Goal: Transaction & Acquisition: Purchase product/service

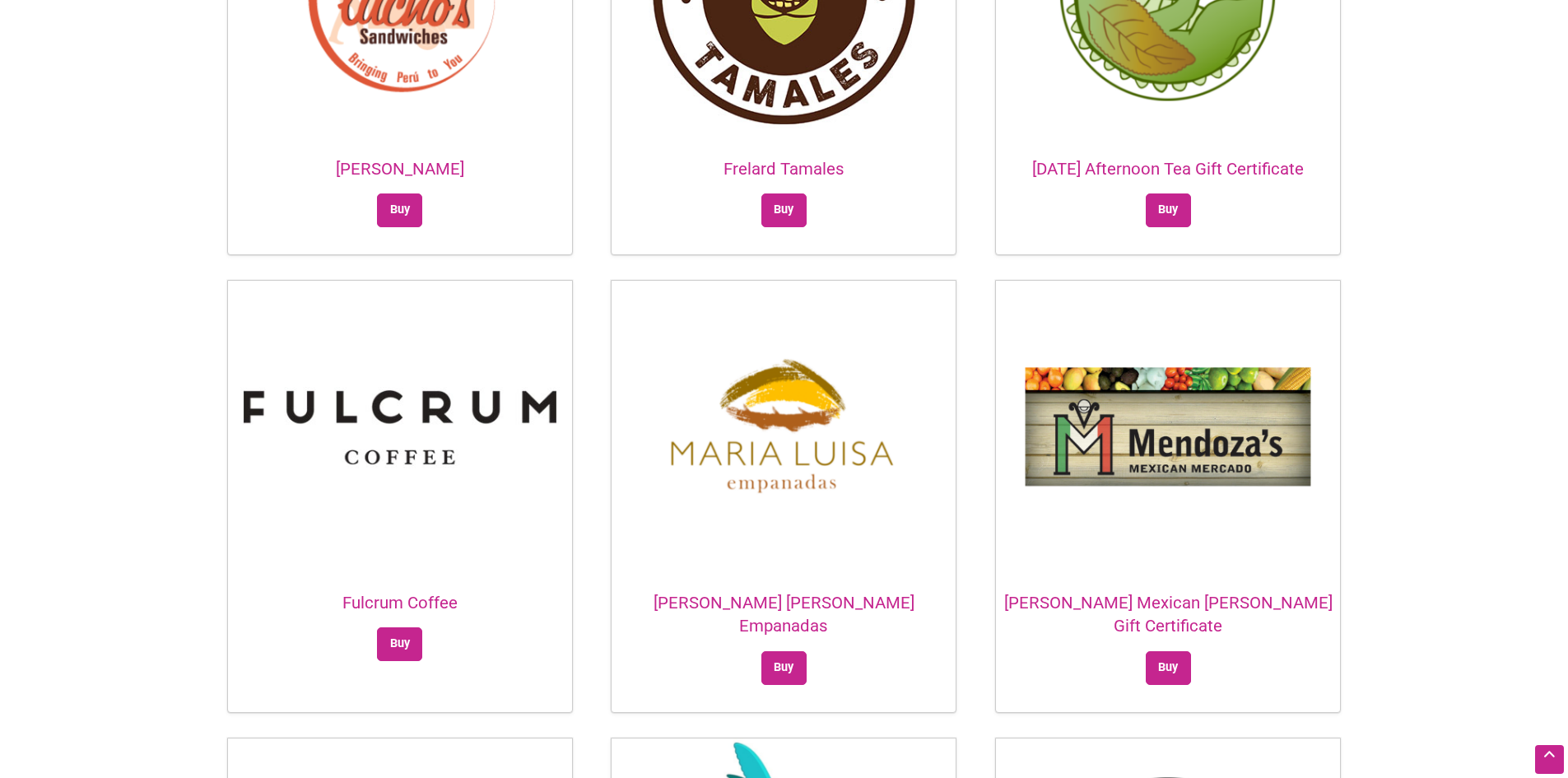
scroll to position [1757, 0]
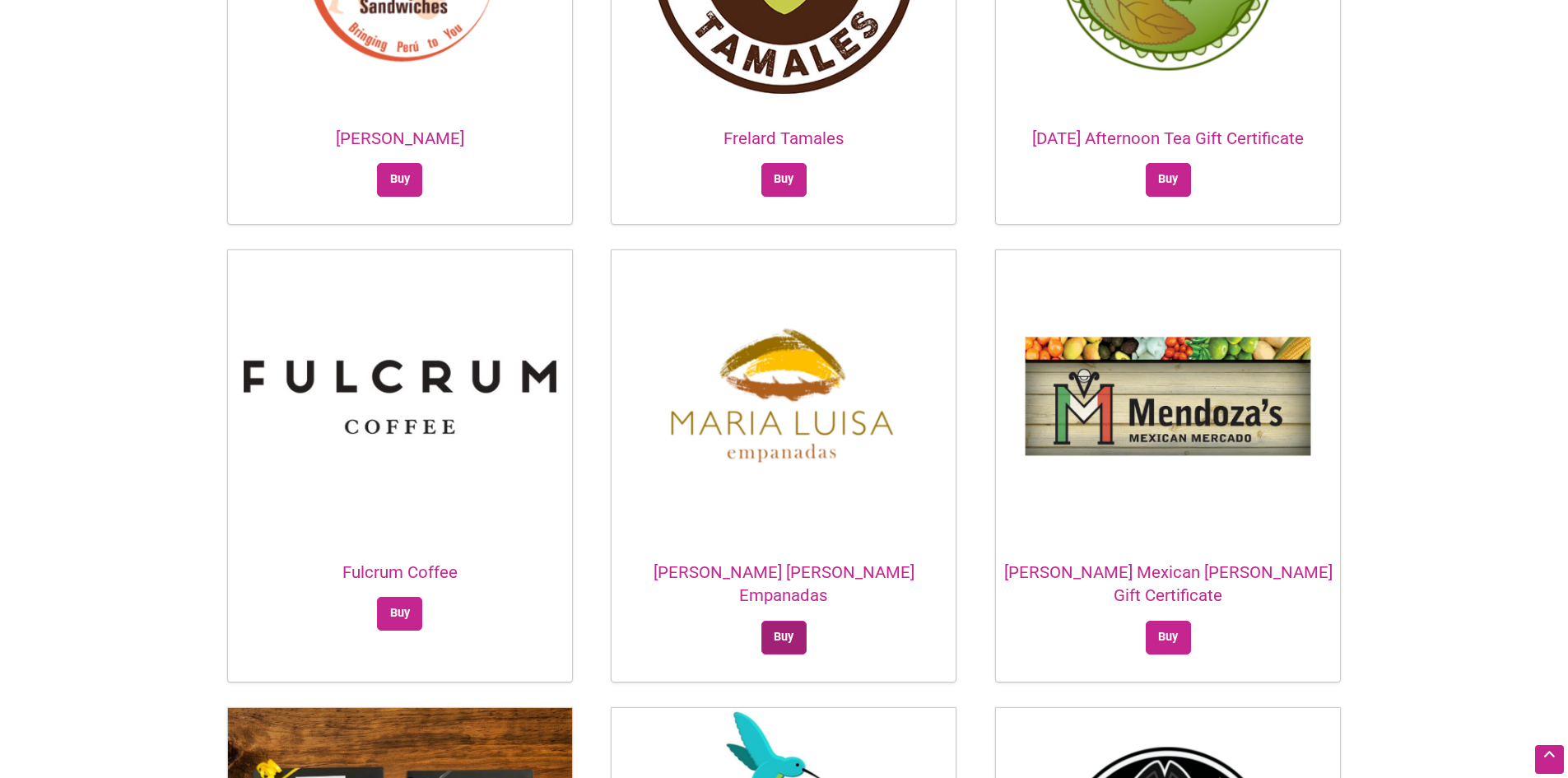
click at [775, 621] on link "Buy" at bounding box center [784, 637] width 45 height 34
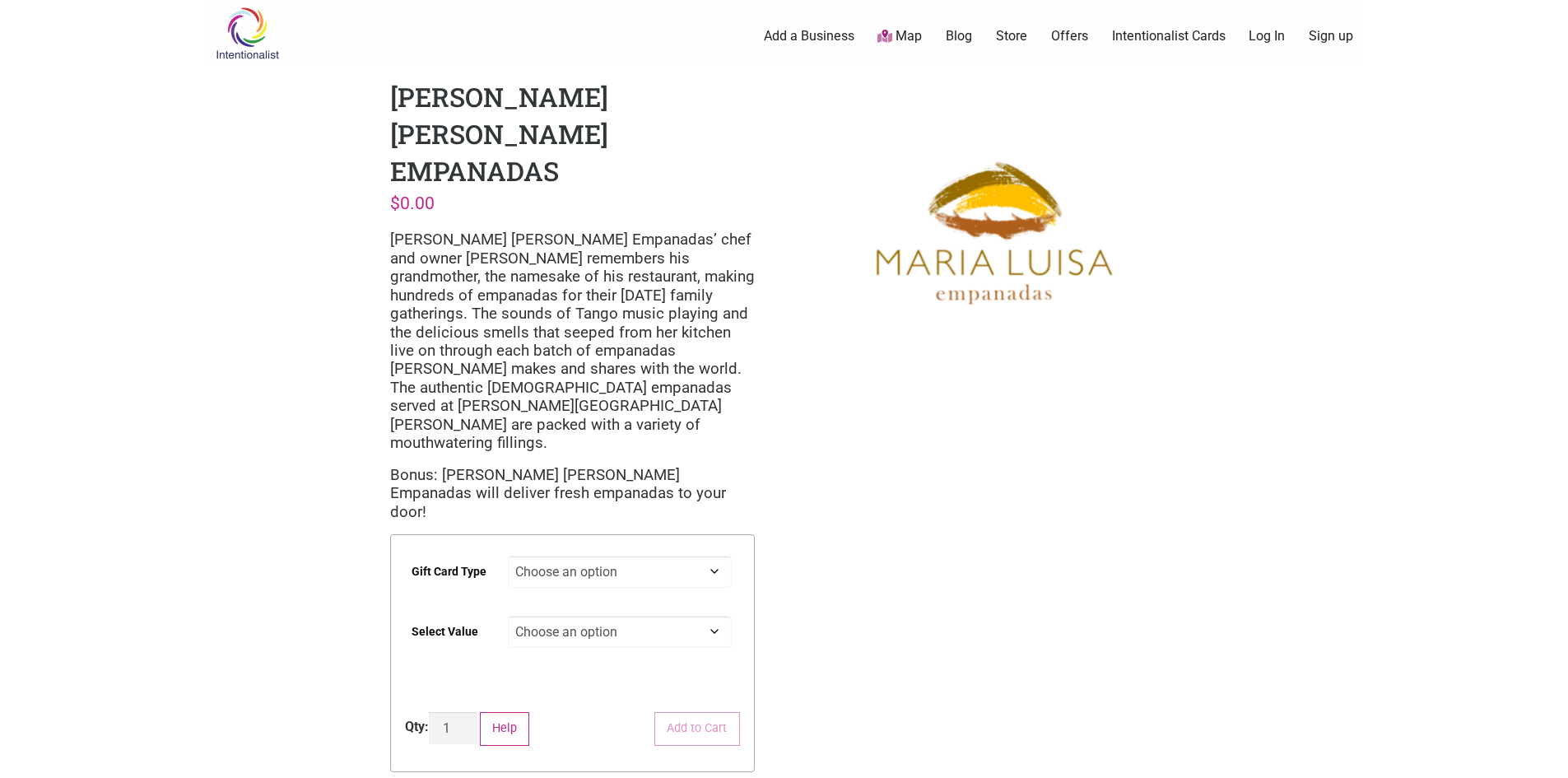
click at [907, 34] on link "Map" at bounding box center [900, 36] width 45 height 19
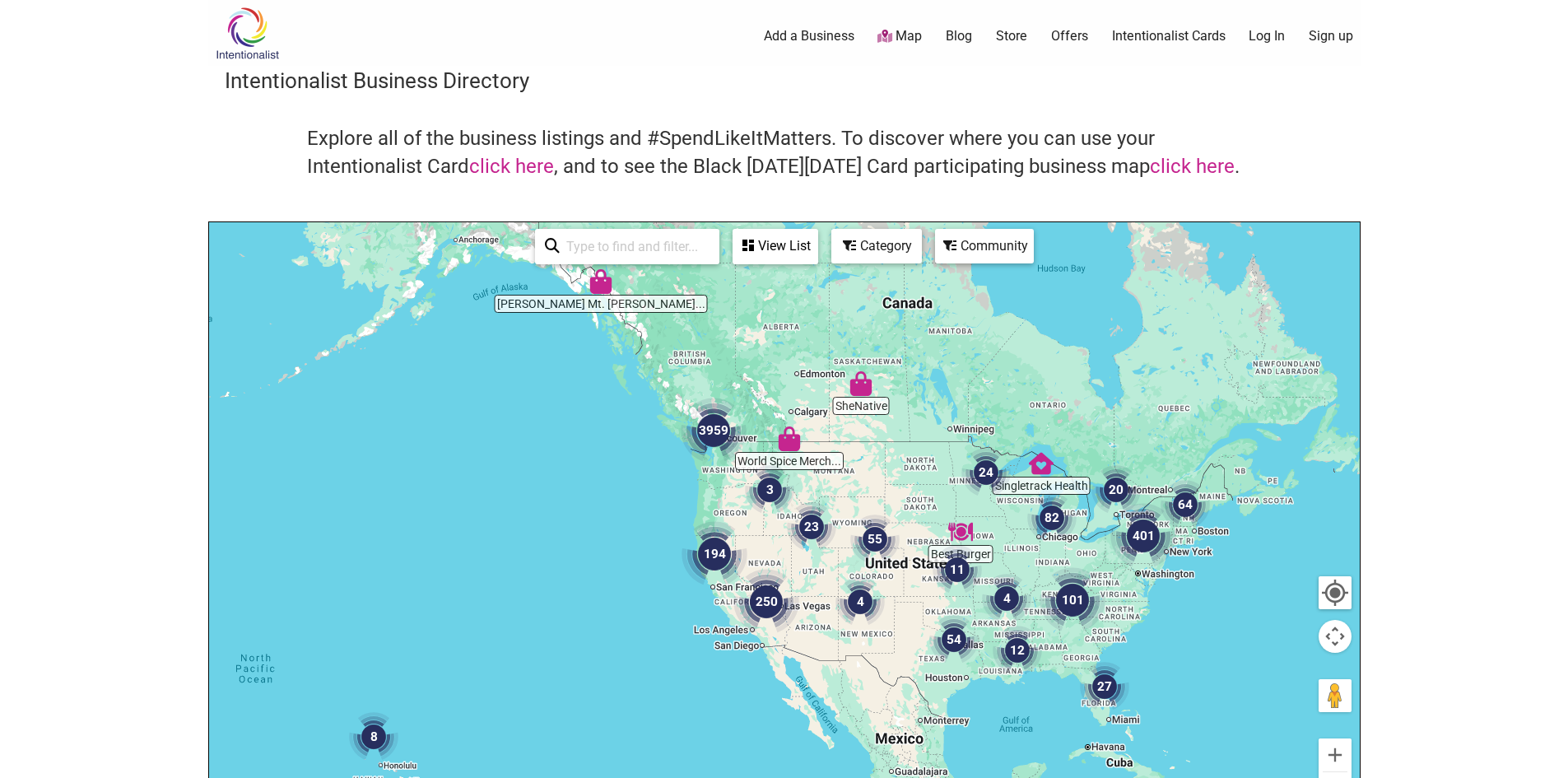
click at [711, 431] on img "3959" at bounding box center [713, 430] width 65 height 65
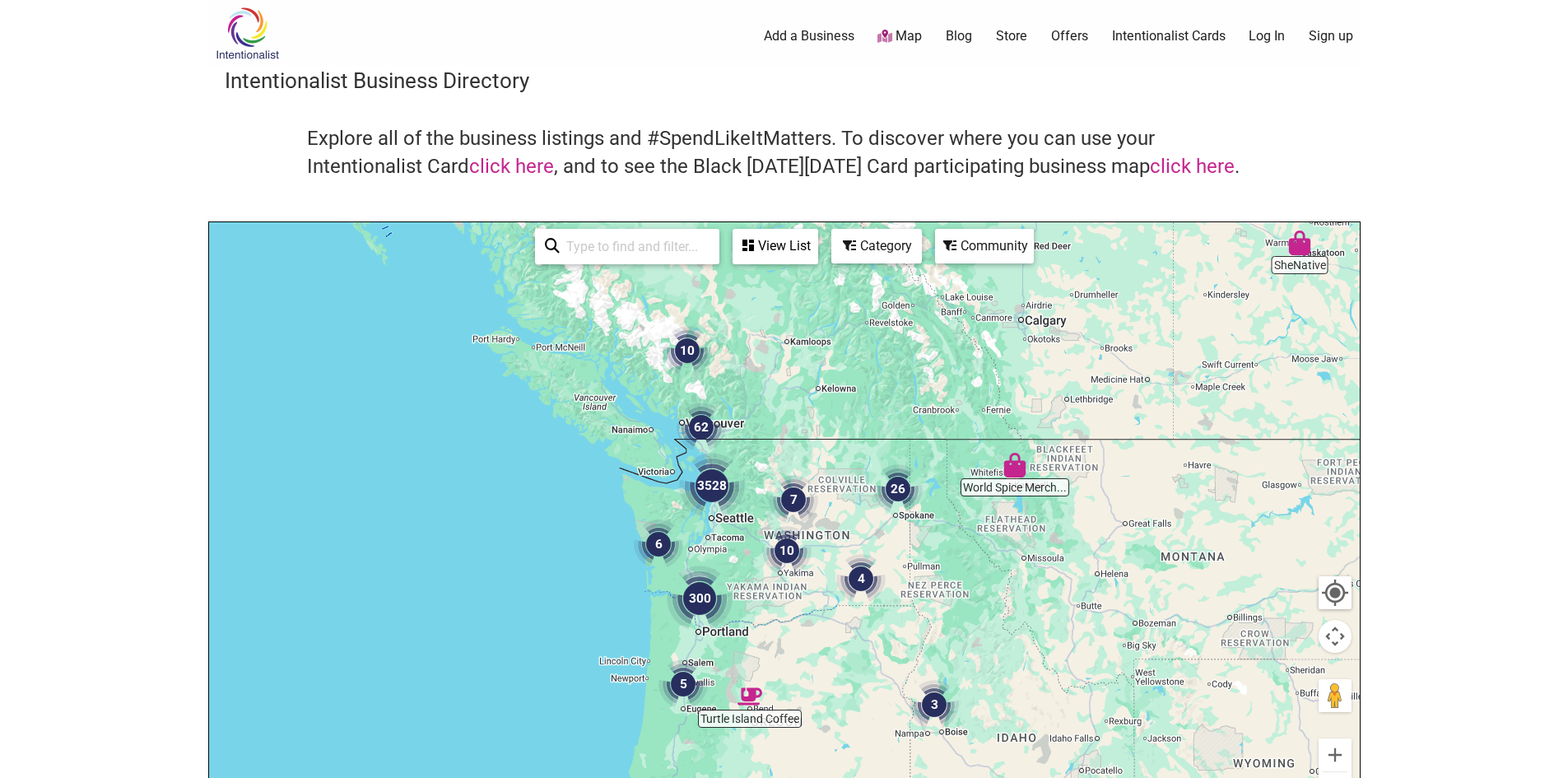
click at [712, 498] on img "3528" at bounding box center [711, 485] width 65 height 65
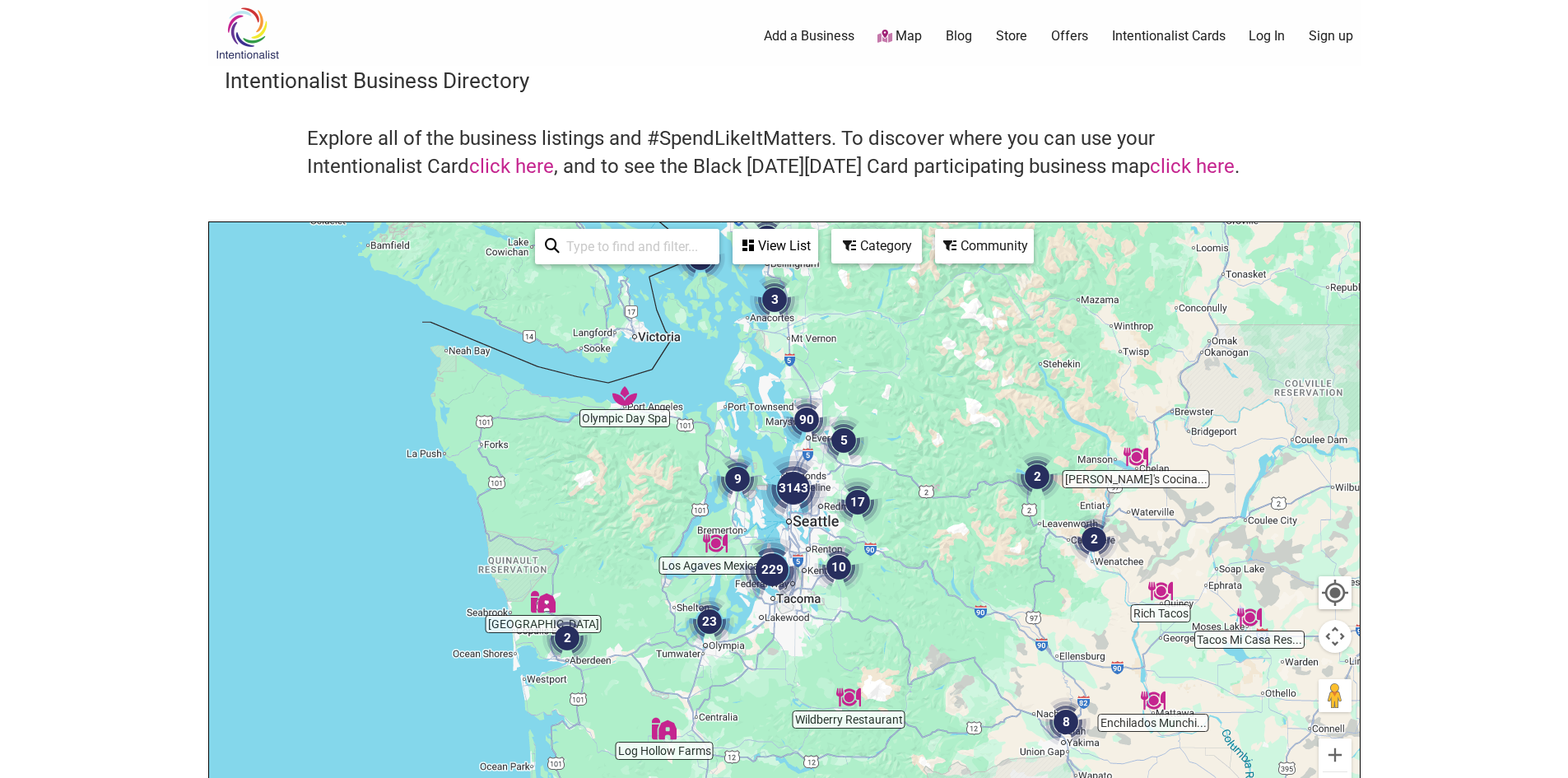
click at [789, 496] on img "3143" at bounding box center [793, 488] width 65 height 65
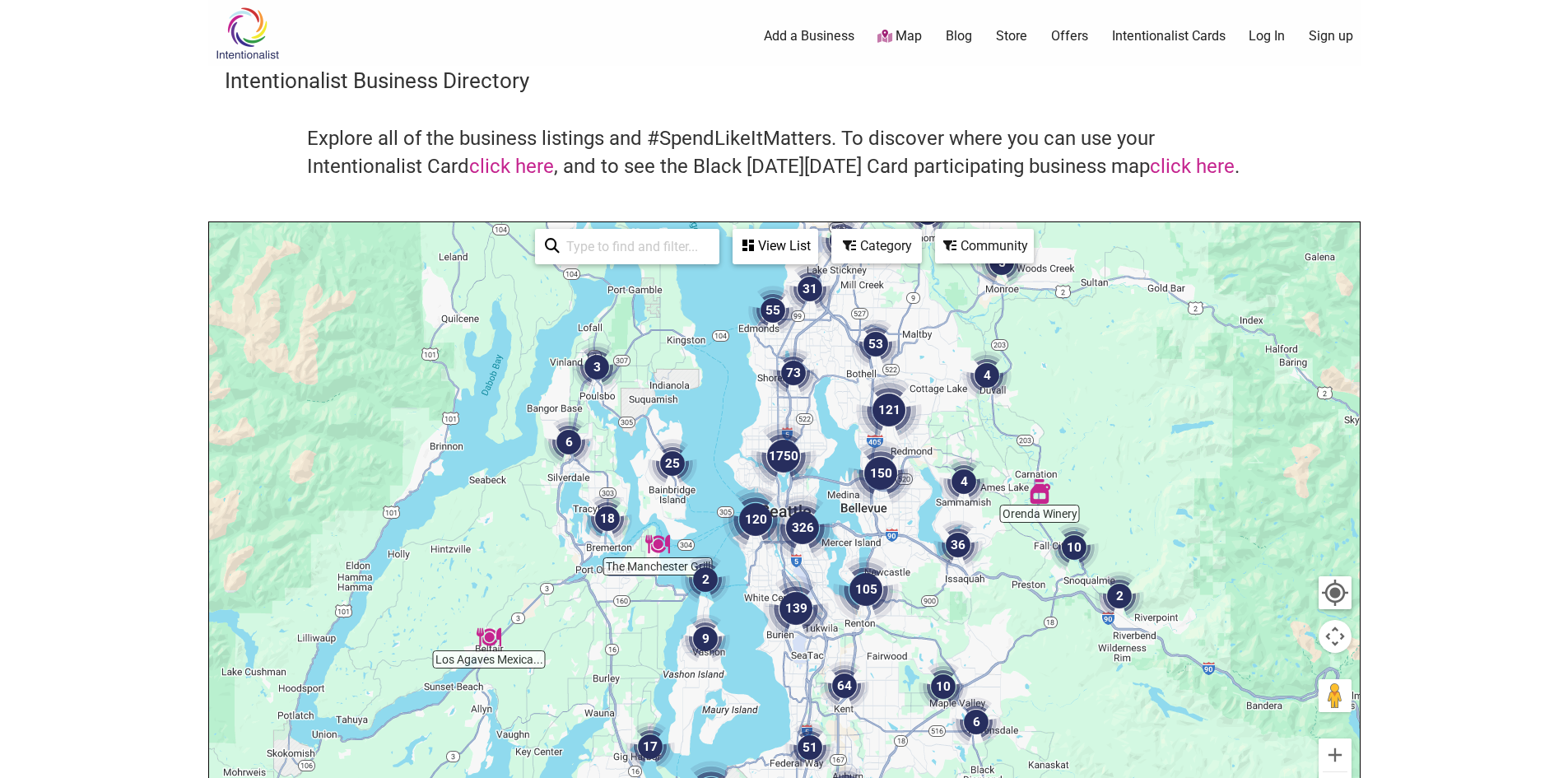
click at [885, 244] on div "Category" at bounding box center [876, 246] width 87 height 31
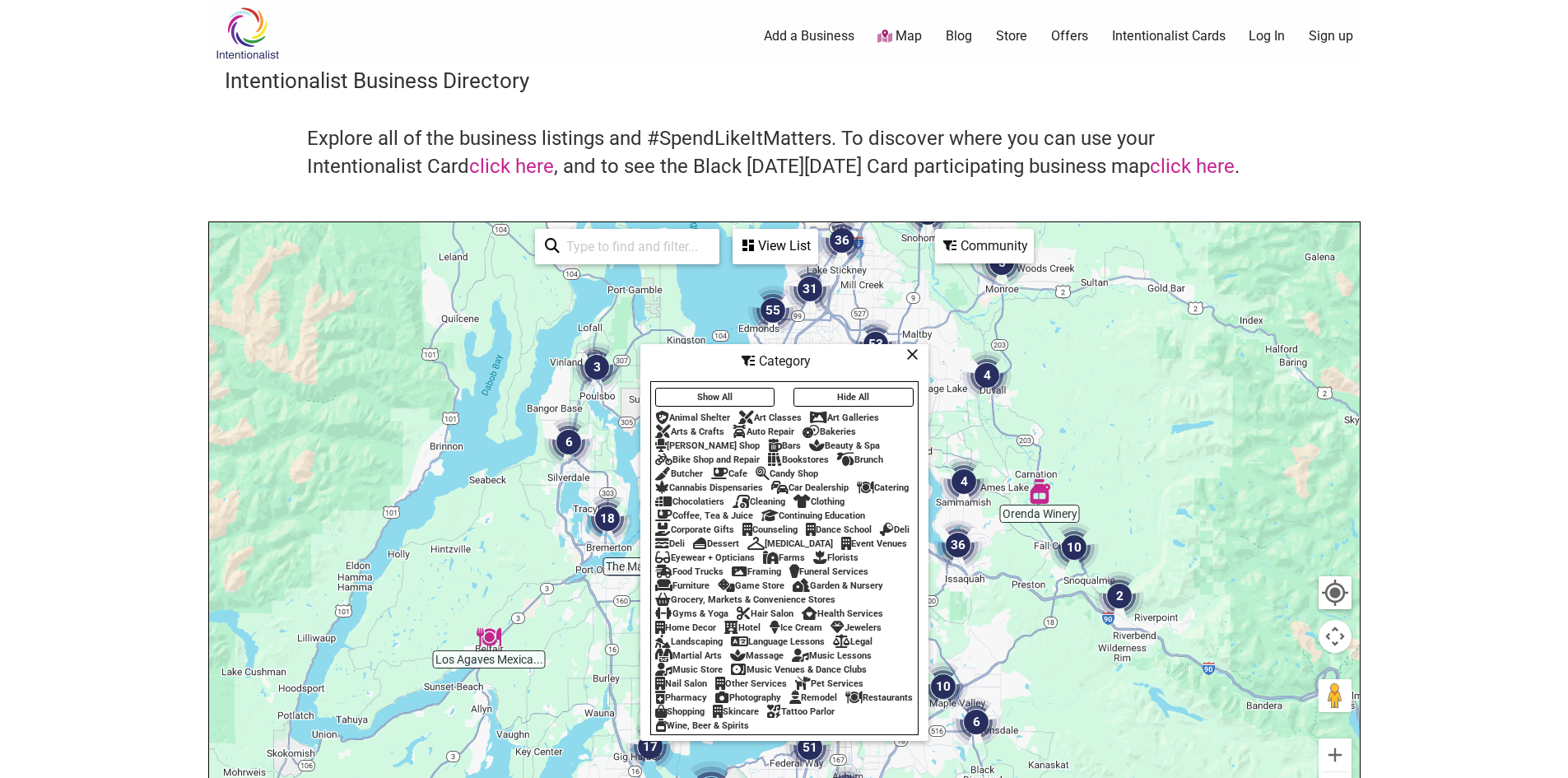
click at [829, 676] on div "Music Venues & Dance Clubs" at bounding box center [798, 670] width 136 height 11
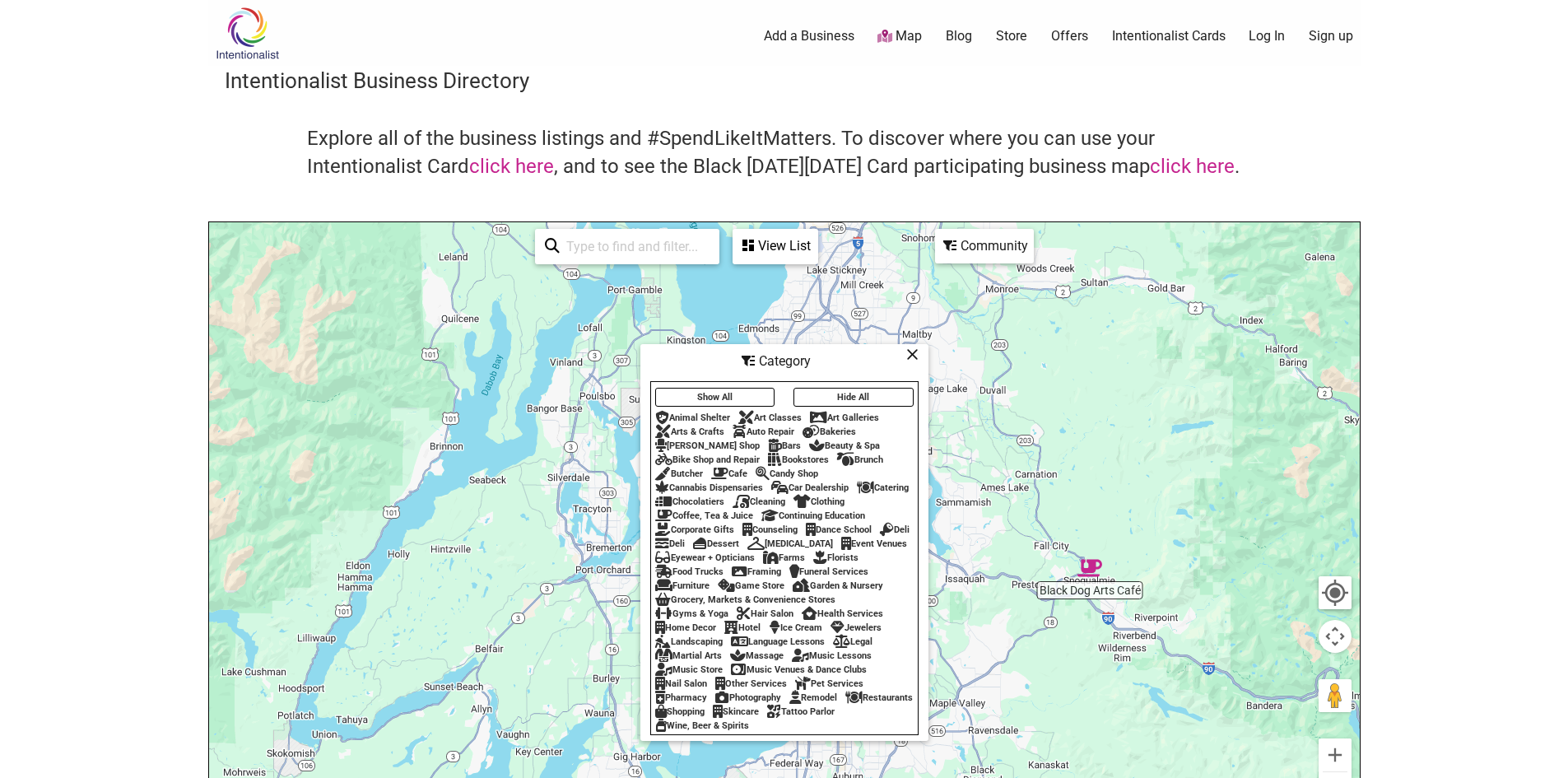
click at [845, 703] on div "Restaurants" at bounding box center [878, 698] width 67 height 11
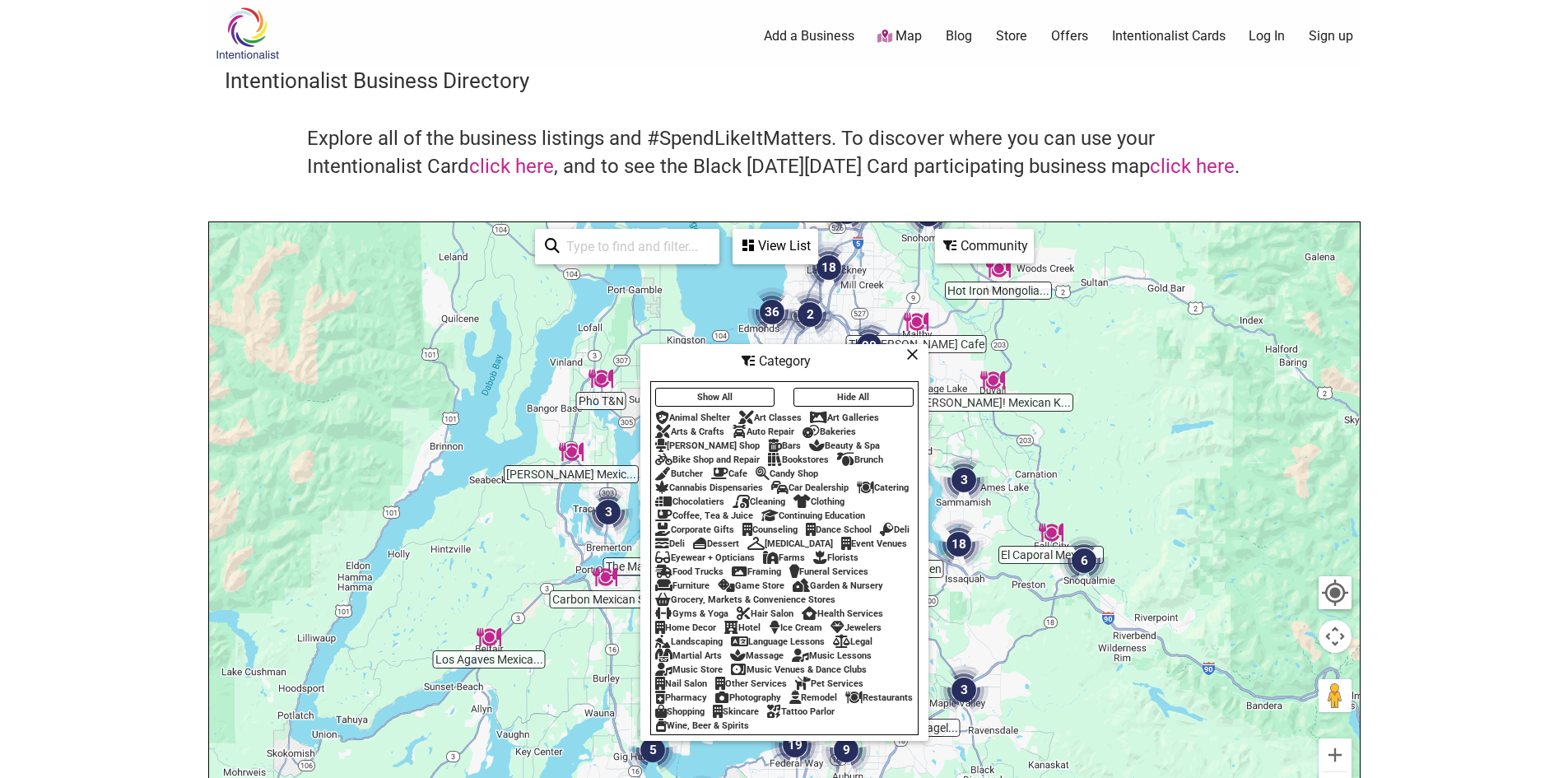
scroll to position [220, 0]
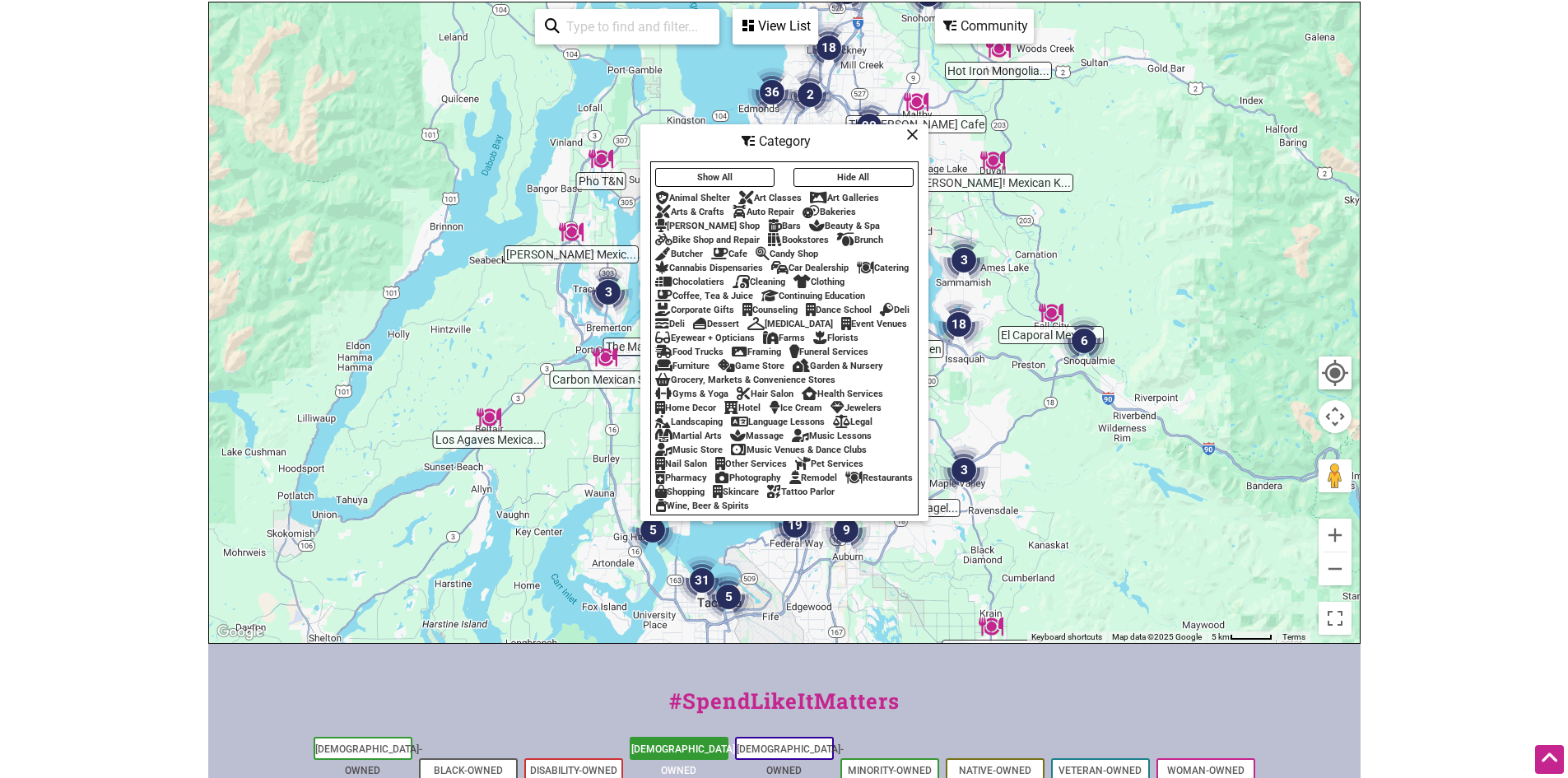
click at [684, 748] on link "[DEMOGRAPHIC_DATA]-Owned" at bounding box center [685, 760] width 107 height 33
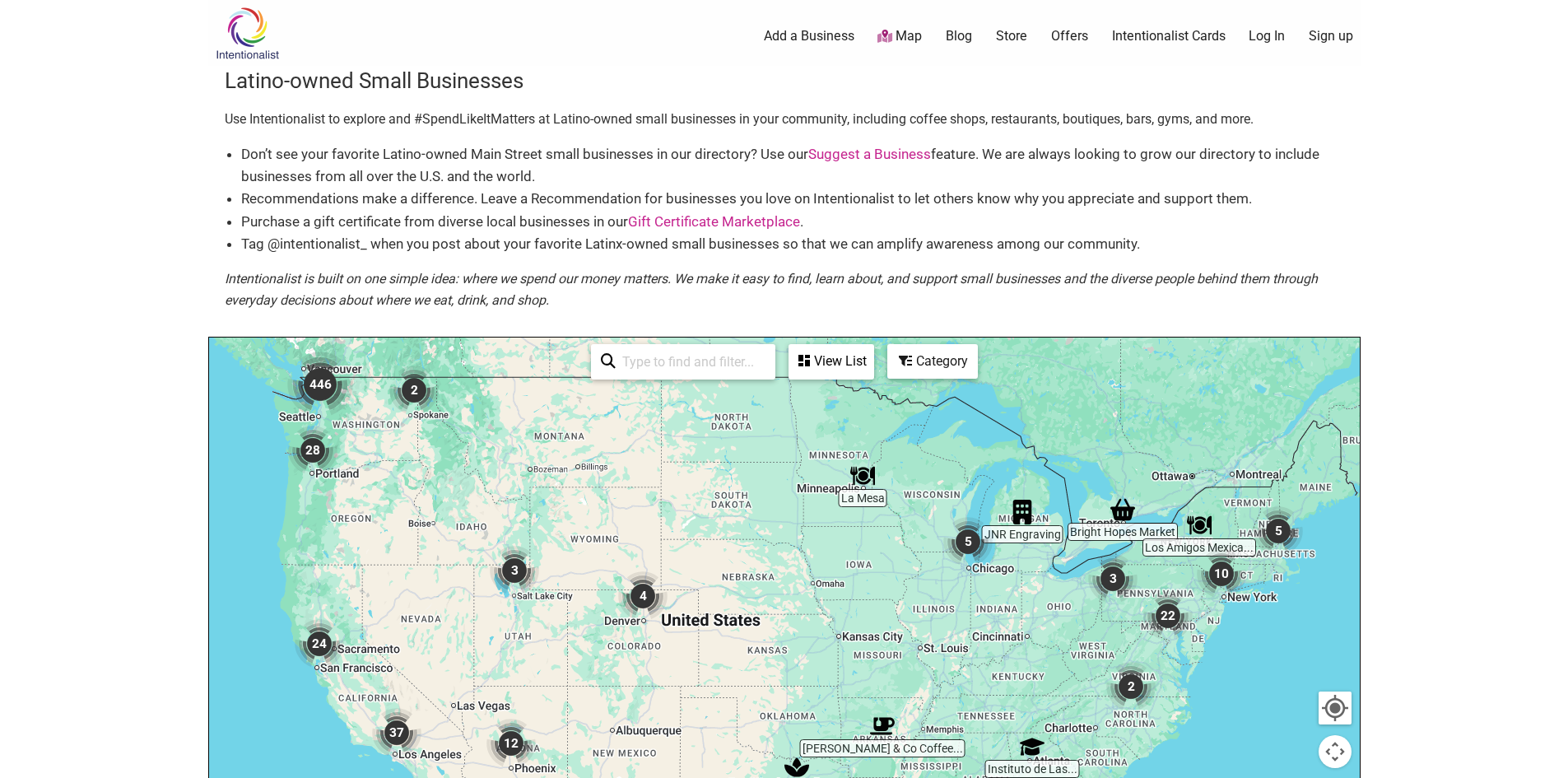
click at [324, 388] on img "446" at bounding box center [319, 384] width 65 height 65
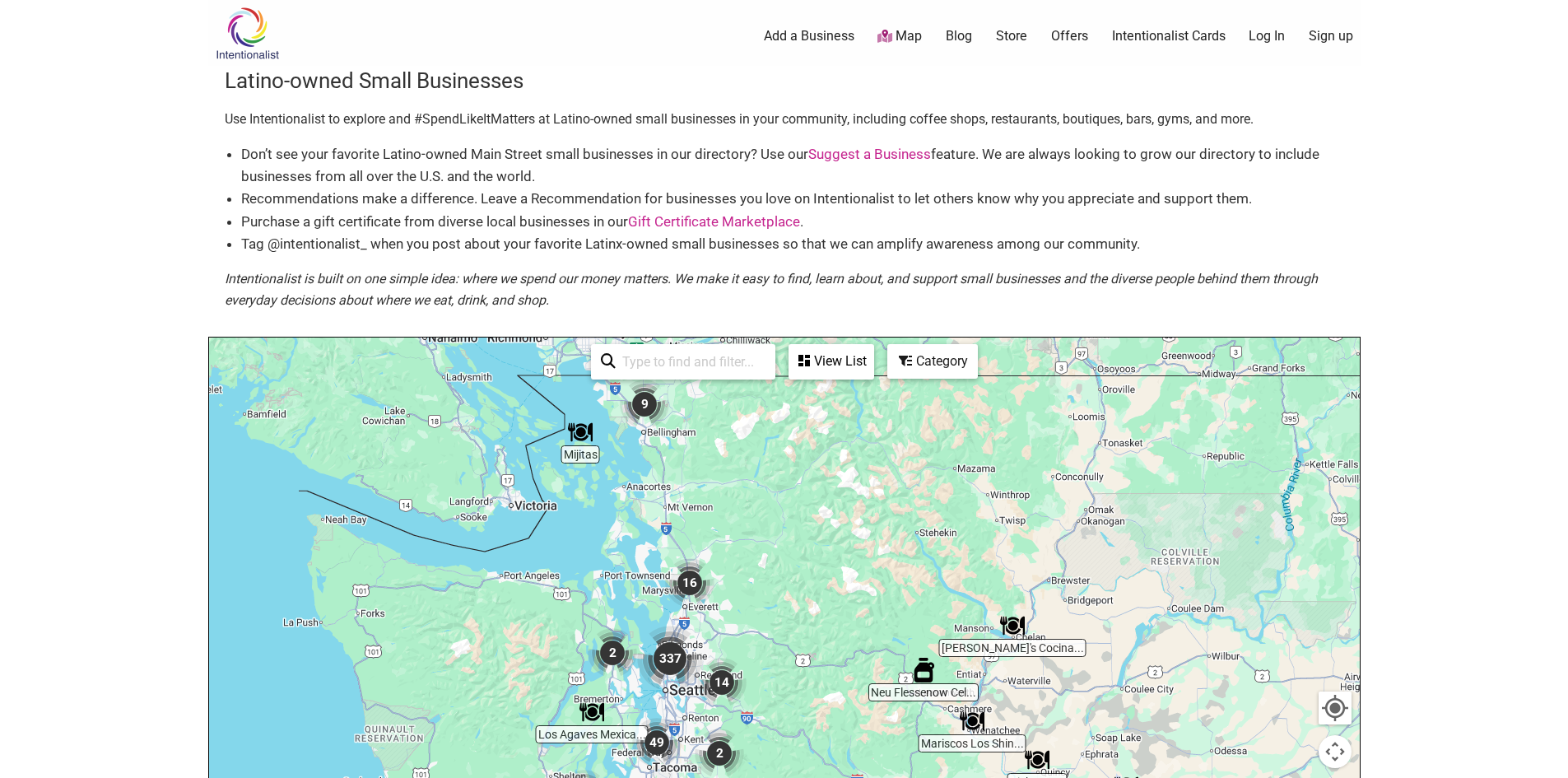
click at [666, 656] on img "337" at bounding box center [669, 658] width 65 height 65
